Goal: Information Seeking & Learning: Check status

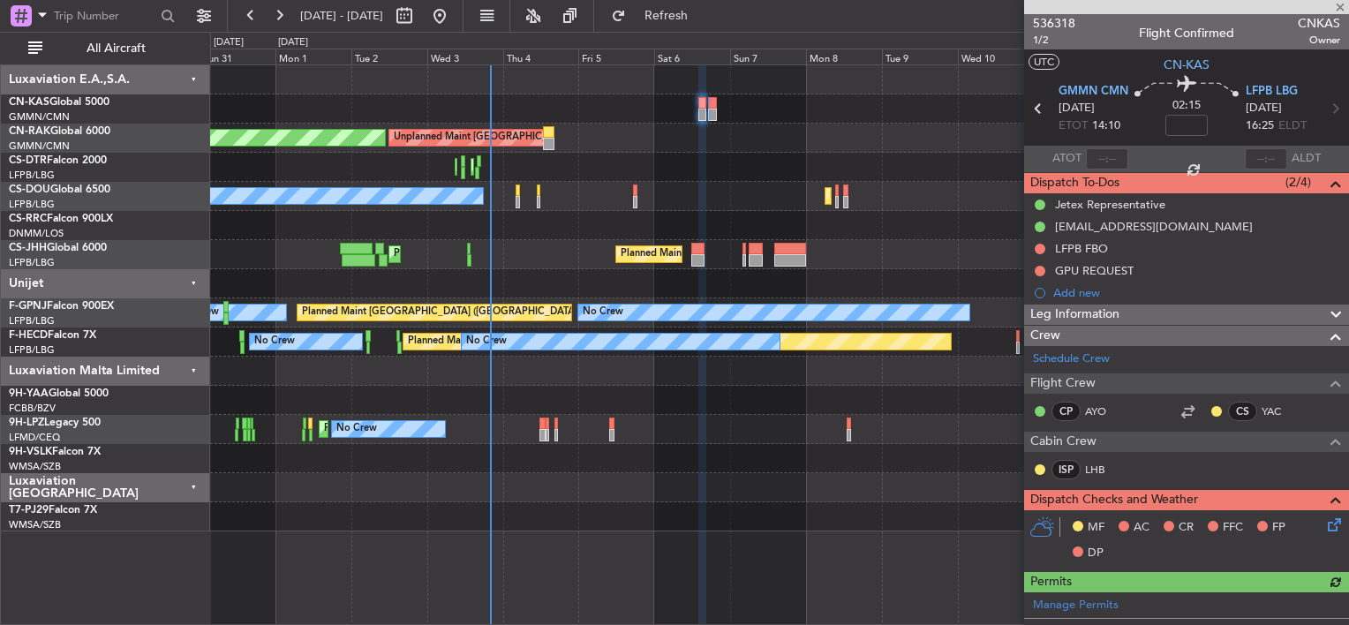
type input "0"
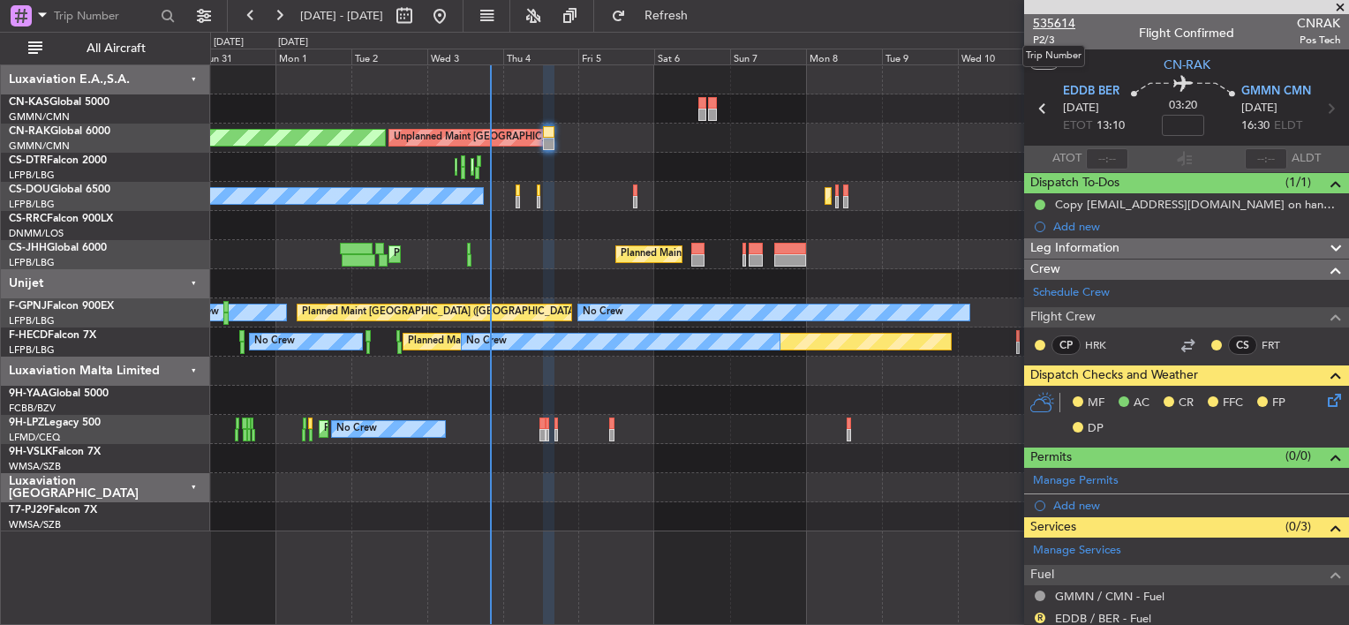
click at [1057, 19] on span "535614" at bounding box center [1054, 23] width 42 height 19
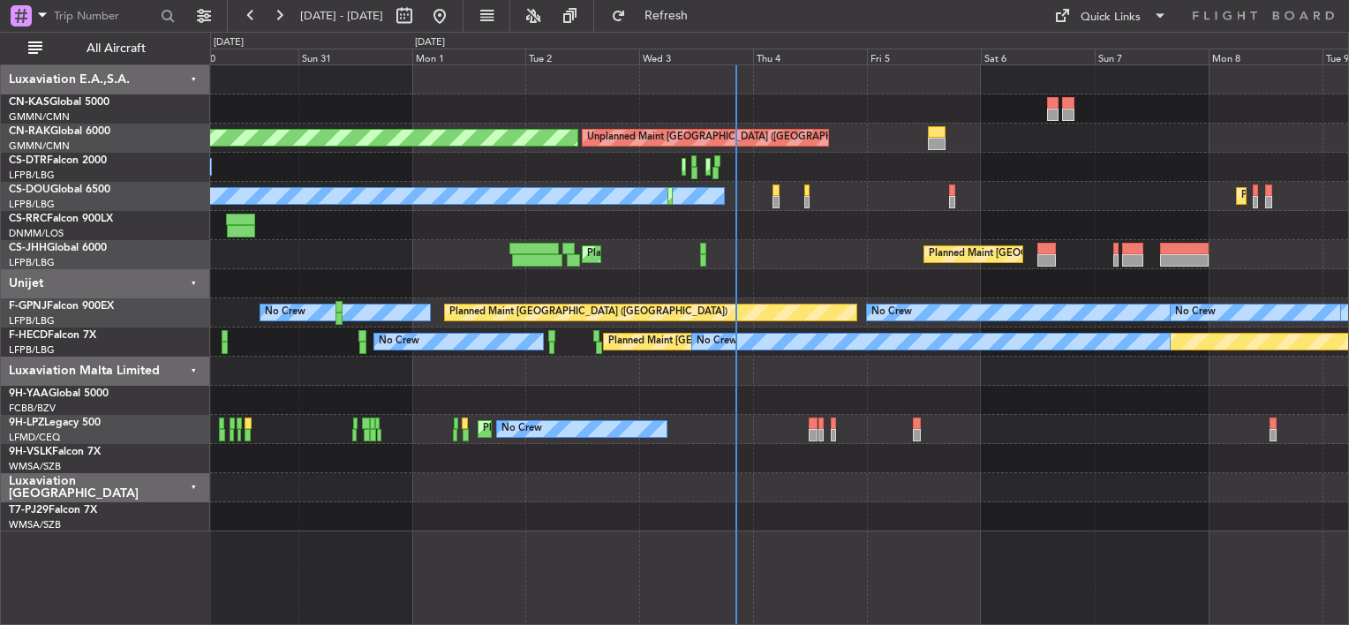
click at [836, 124] on div "Planned Maint [GEOGRAPHIC_DATA] ([GEOGRAPHIC_DATA]) Unplanned Maint [GEOGRAPHIC…" at bounding box center [779, 138] width 1138 height 29
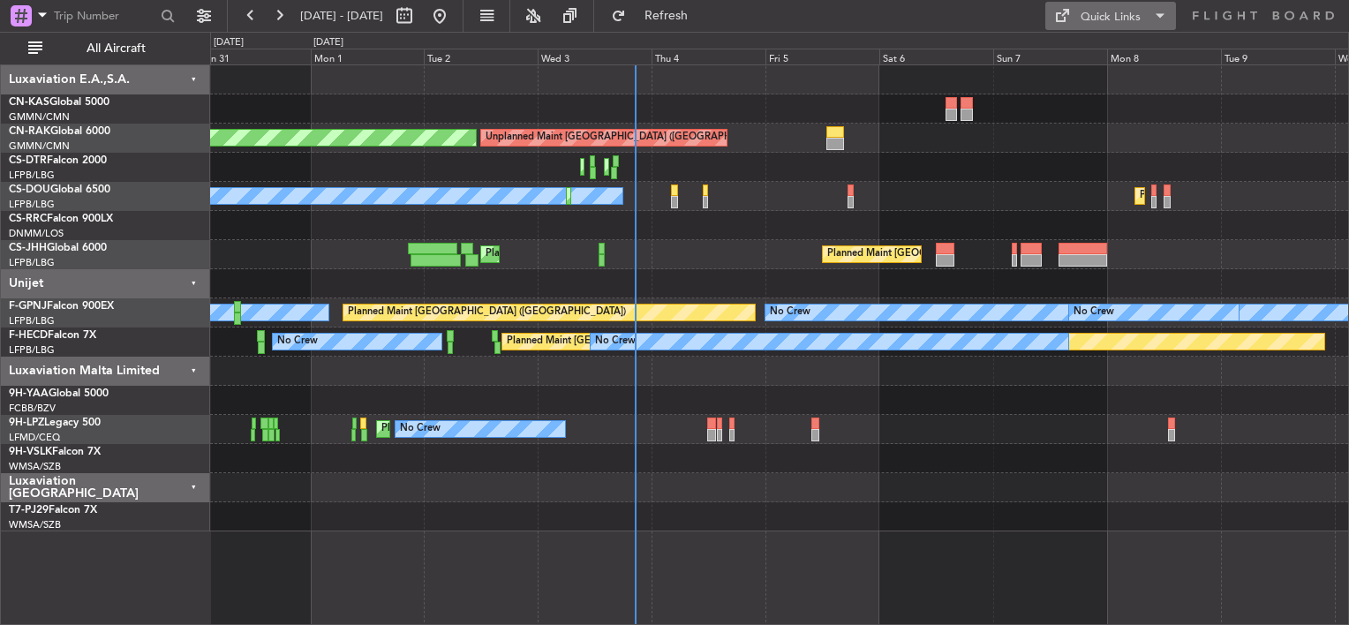
click at [1134, 19] on div "Quick Links" at bounding box center [1111, 18] width 60 height 18
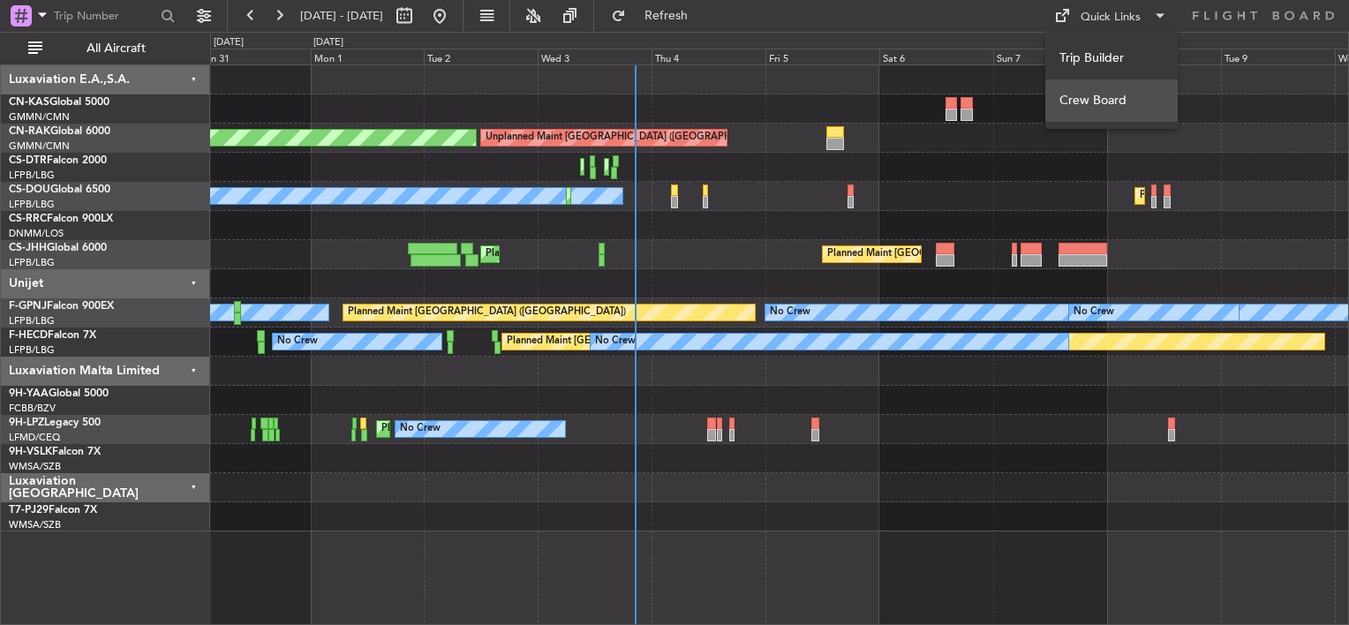
click at [1095, 93] on button "Crew Board" at bounding box center [1111, 100] width 132 height 42
click at [419, 151] on div "Planned Maint [GEOGRAPHIC_DATA] ([GEOGRAPHIC_DATA]) Unplanned Maint [GEOGRAPHIC…" at bounding box center [779, 298] width 1138 height 466
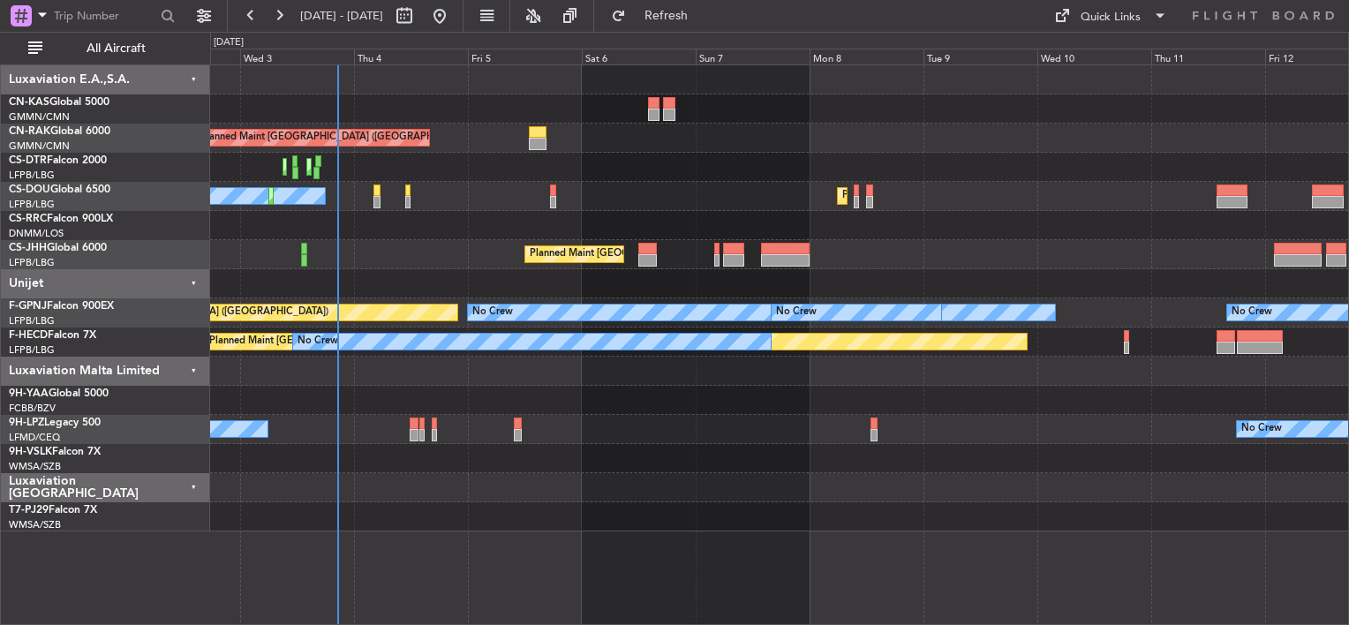
click at [451, 185] on div "No Crew Planned Maint [GEOGRAPHIC_DATA] ([GEOGRAPHIC_DATA]) Planned Maint [GEOG…" at bounding box center [779, 196] width 1138 height 29
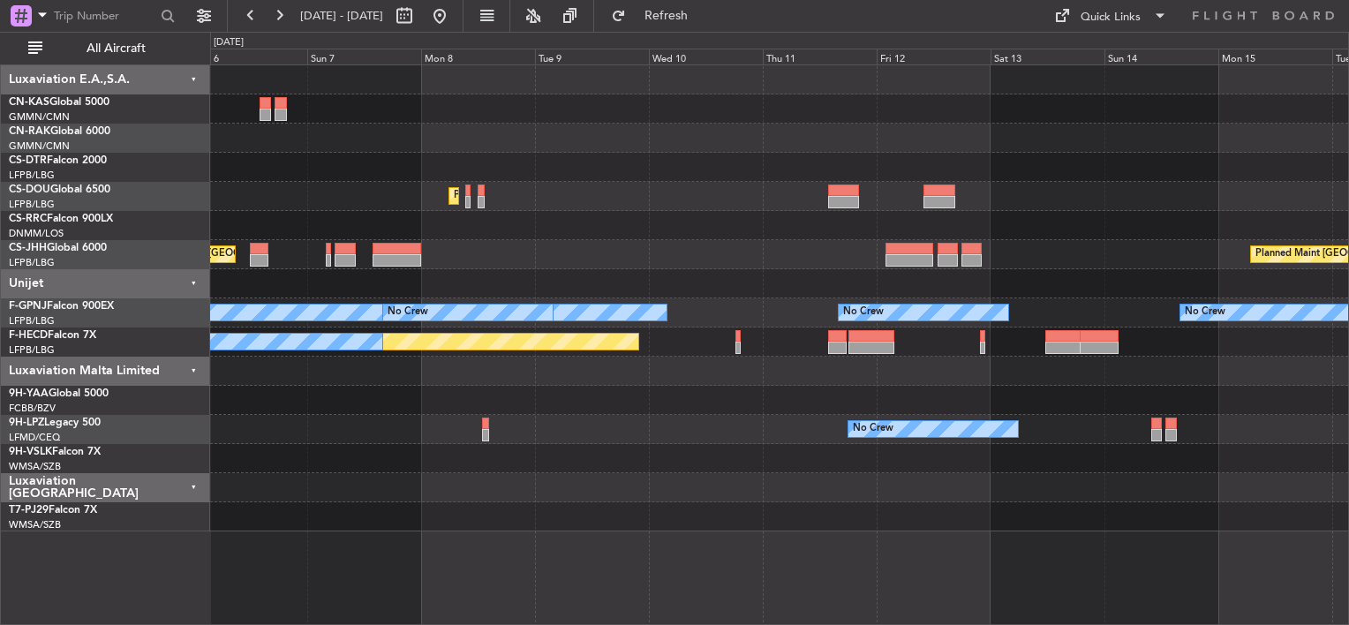
click at [416, 212] on div at bounding box center [779, 225] width 1138 height 29
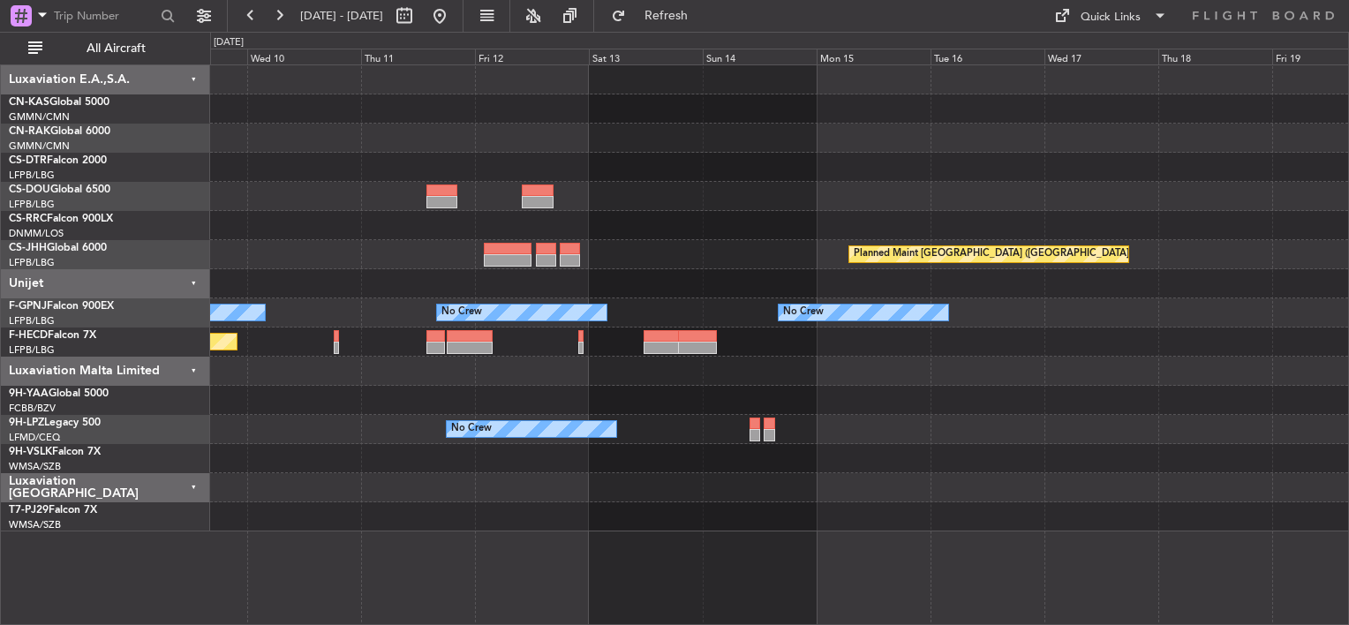
click at [615, 227] on div at bounding box center [779, 225] width 1138 height 29
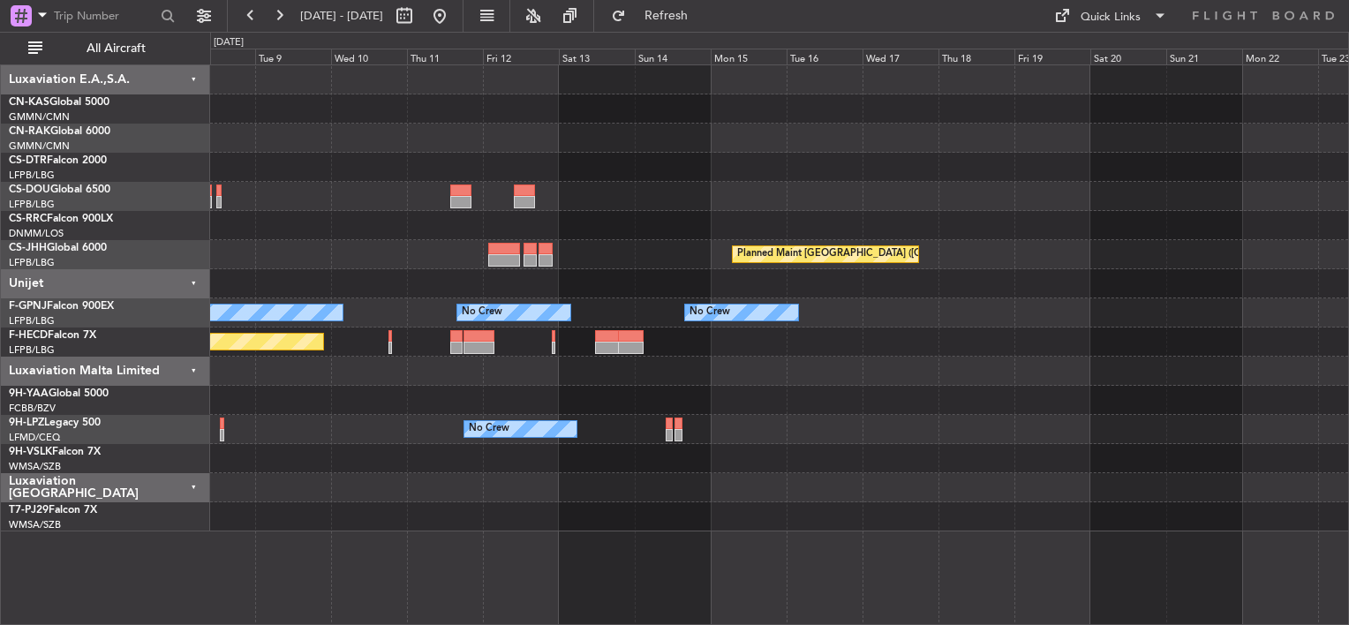
click at [331, 202] on div "Planned Maint [GEOGRAPHIC_DATA] ([GEOGRAPHIC_DATA]) Planned Maint [GEOGRAPHIC_D…" at bounding box center [779, 298] width 1138 height 466
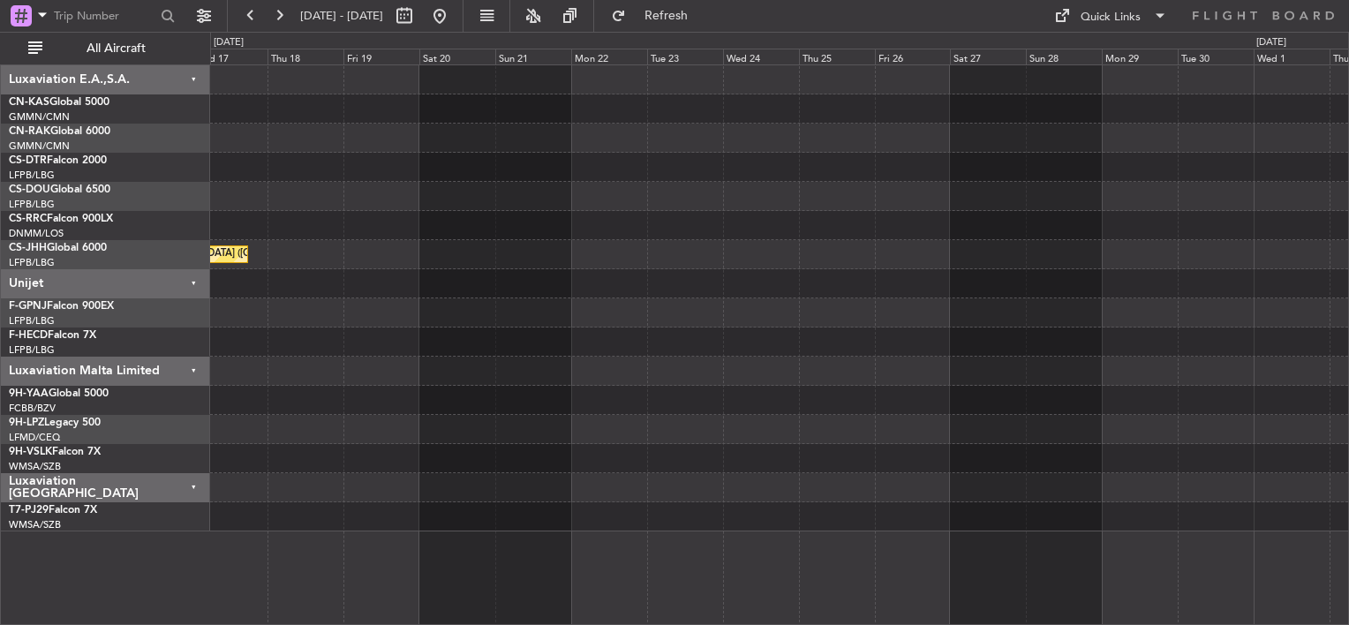
click at [93, 192] on div "Planned Maint [GEOGRAPHIC_DATA] ([GEOGRAPHIC_DATA]) No Crew Luxaviation E.A.,S.…" at bounding box center [674, 328] width 1349 height 593
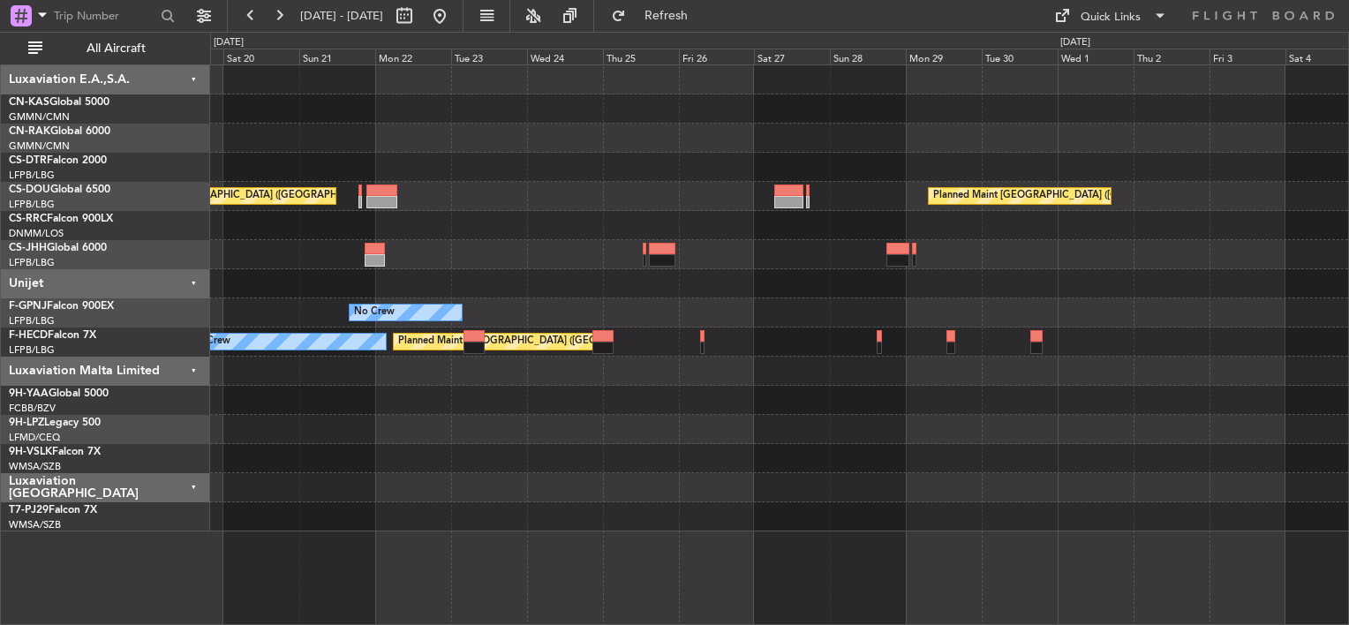
click at [548, 226] on div "Planned Maint [GEOGRAPHIC_DATA] ([GEOGRAPHIC_DATA]) Planned Maint [GEOGRAPHIC_D…" at bounding box center [779, 298] width 1138 height 466
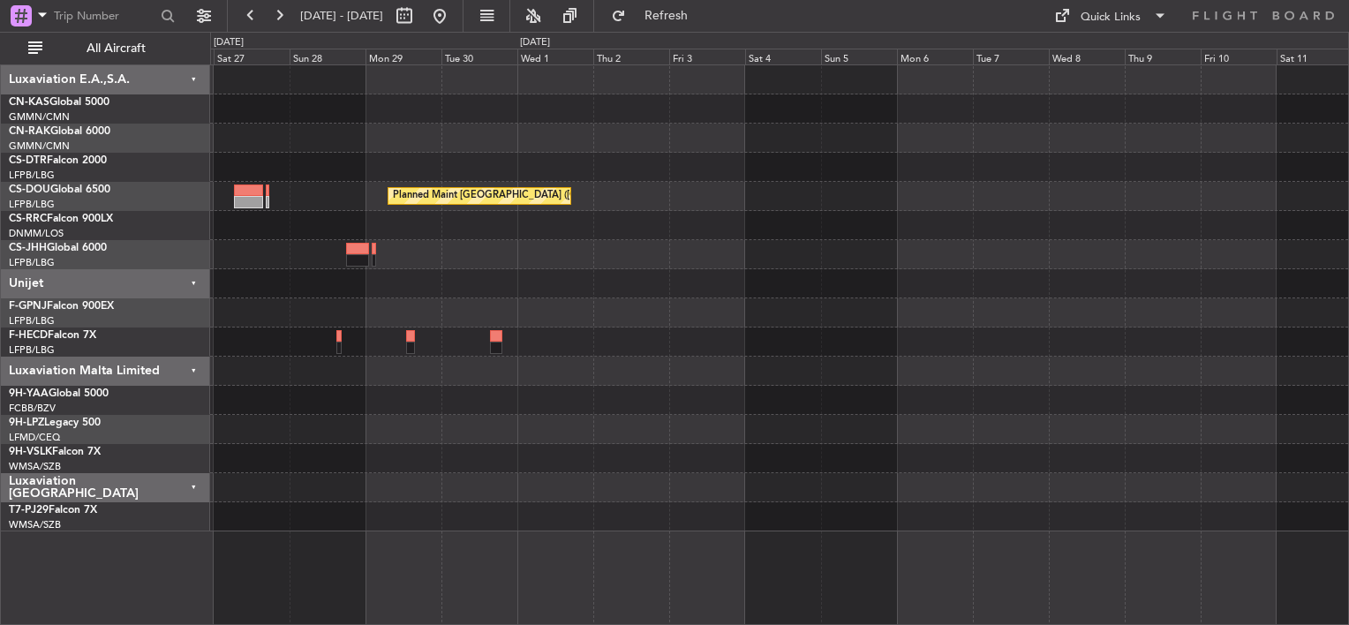
click at [672, 258] on div at bounding box center [779, 254] width 1138 height 29
click at [210, 205] on div "Planned Maint [GEOGRAPHIC_DATA] ([GEOGRAPHIC_DATA]) Planned Maint [GEOGRAPHIC_D…" at bounding box center [779, 298] width 1138 height 466
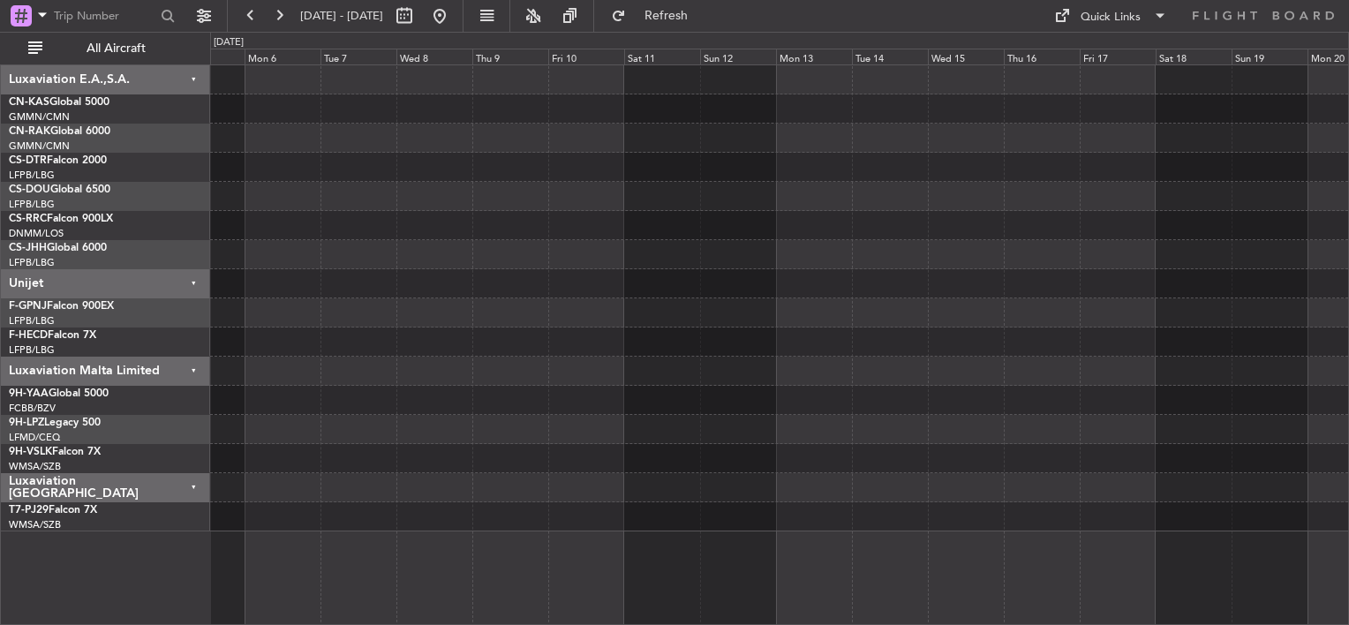
click at [252, 219] on div at bounding box center [779, 225] width 1138 height 29
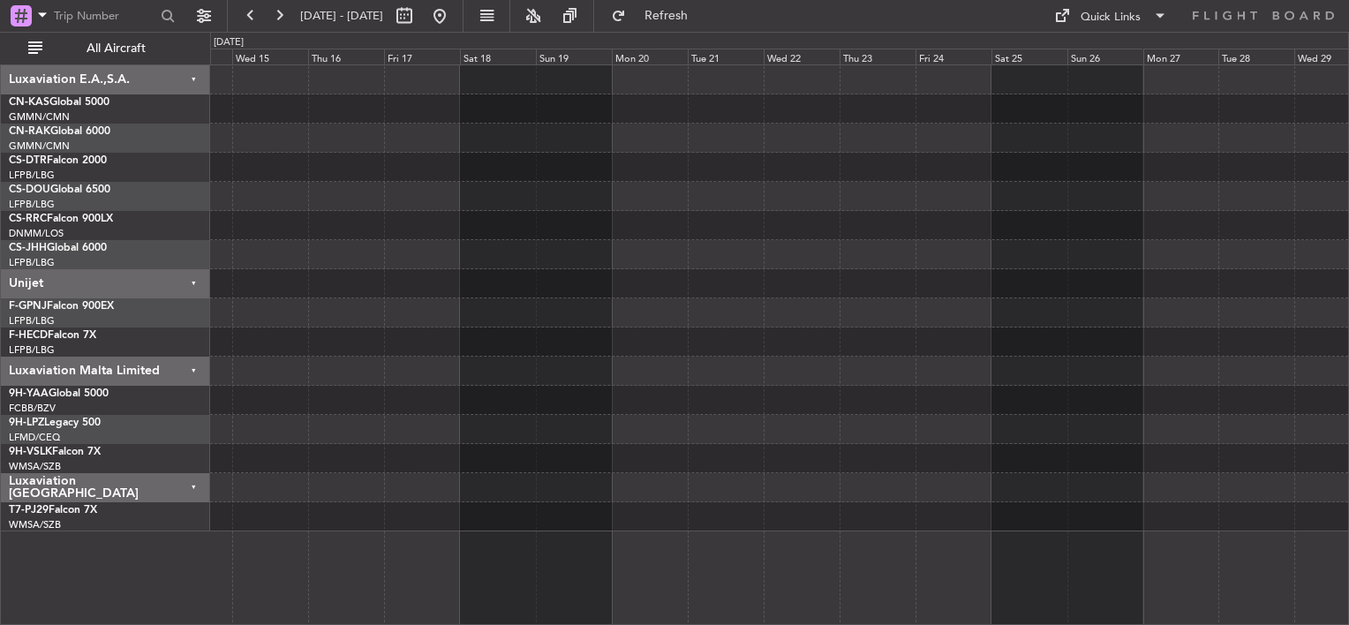
click at [394, 221] on div at bounding box center [779, 298] width 1138 height 466
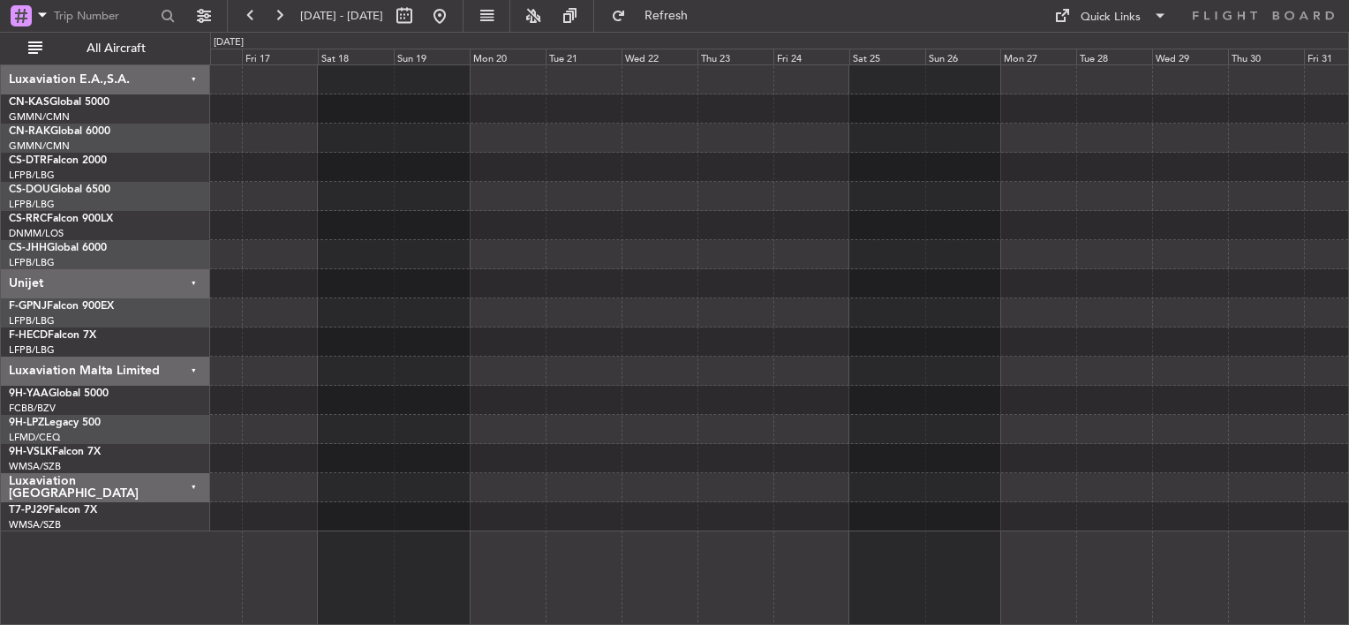
click at [387, 212] on div at bounding box center [779, 298] width 1138 height 466
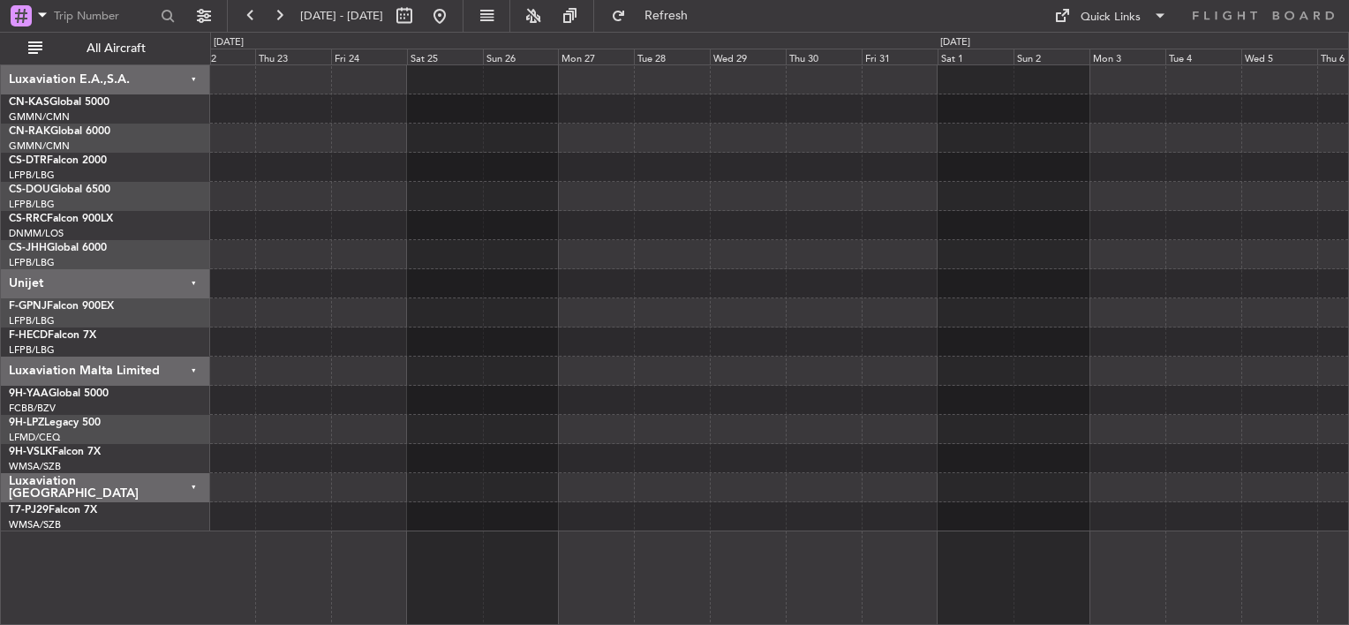
click at [316, 232] on div at bounding box center [779, 298] width 1138 height 466
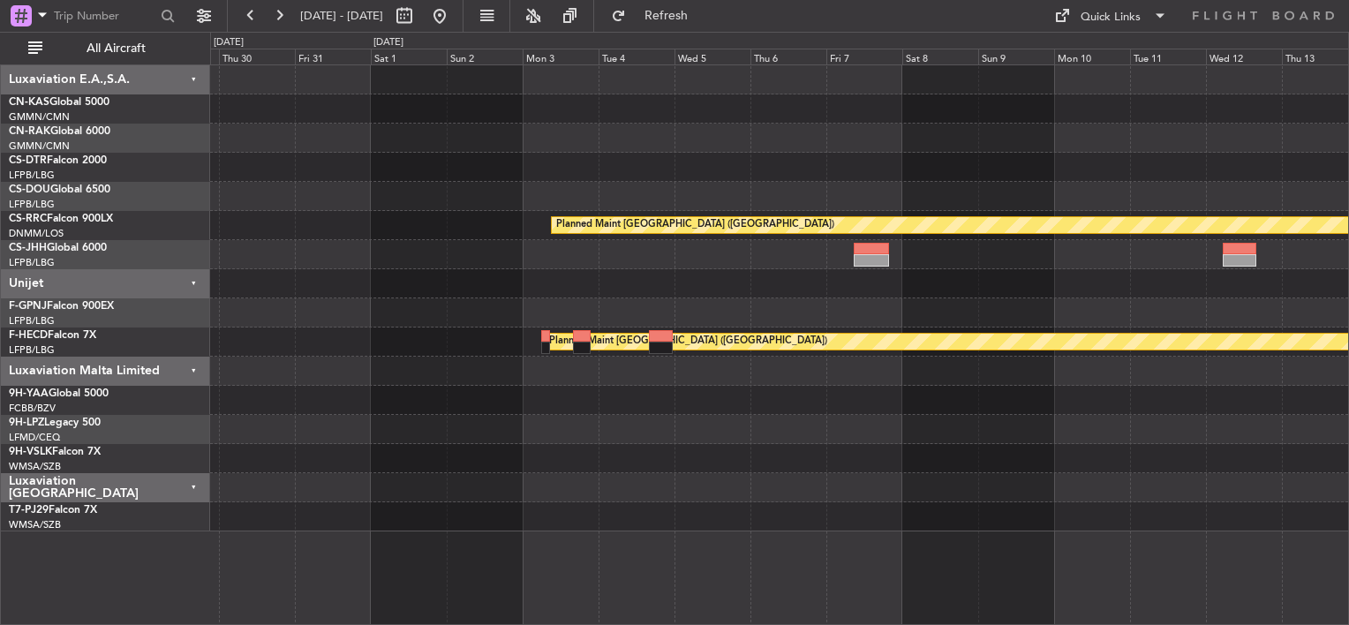
click at [466, 304] on div "Planned Maint [GEOGRAPHIC_DATA] ([GEOGRAPHIC_DATA]) Planned Maint [GEOGRAPHIC_D…" at bounding box center [779, 298] width 1138 height 466
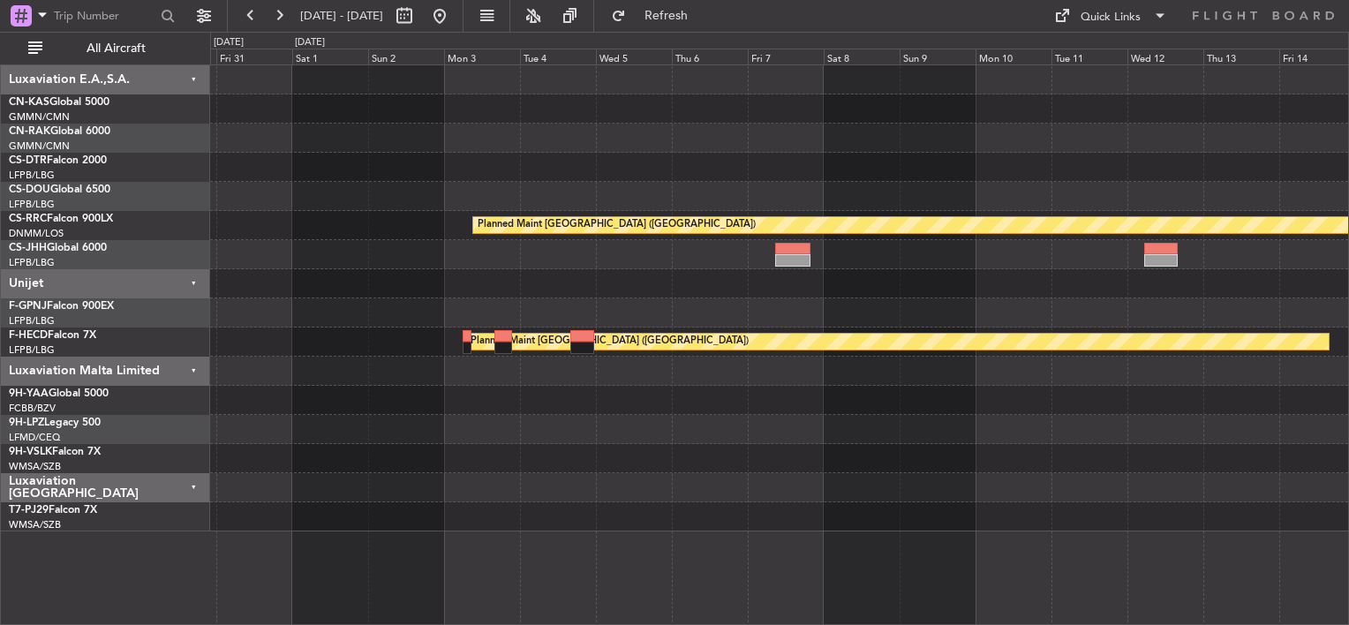
click at [607, 301] on div at bounding box center [779, 312] width 1138 height 29
